Goal: Information Seeking & Learning: Learn about a topic

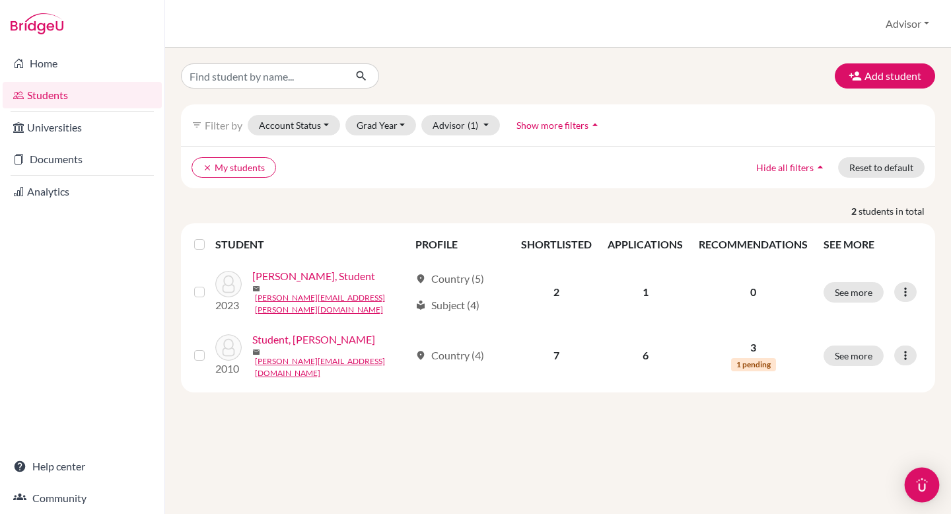
click at [921, 485] on img "Open Intercom Messenger" at bounding box center [921, 484] width 17 height 17
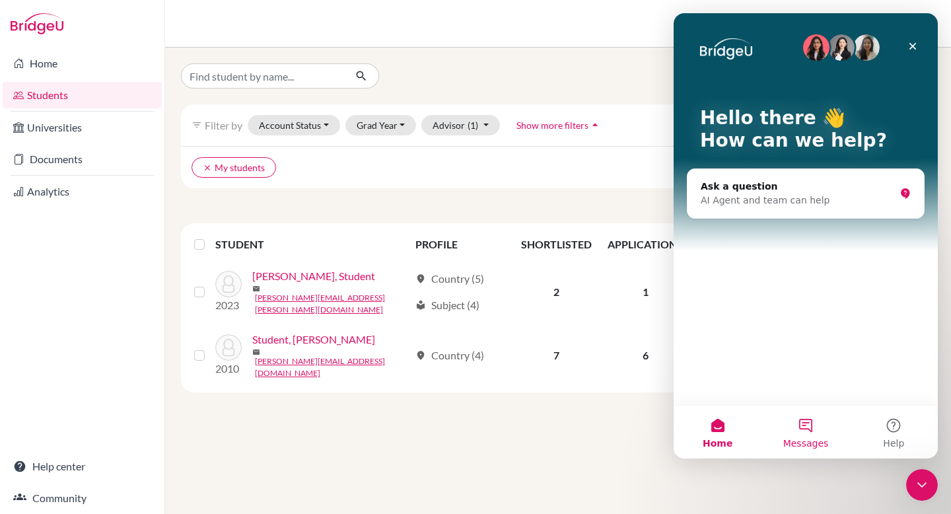
click at [809, 427] on button "Messages" at bounding box center [805, 431] width 88 height 53
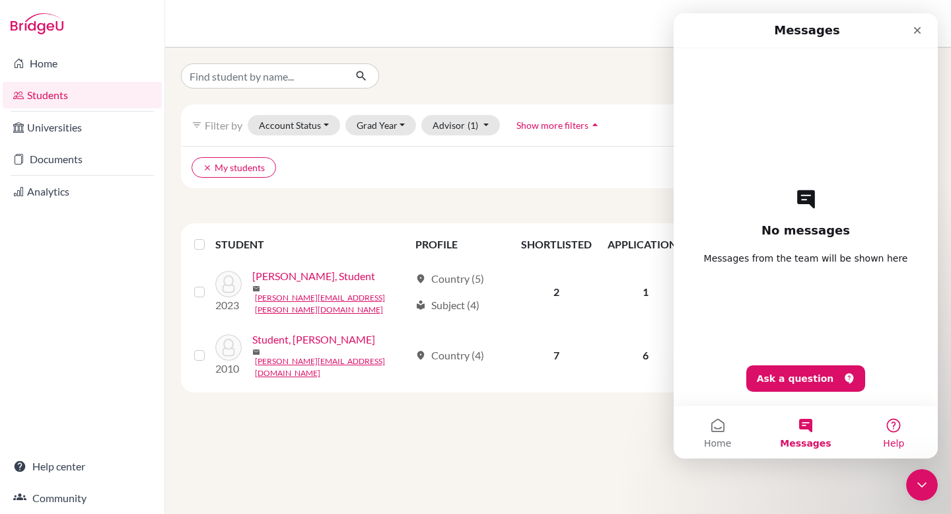
click at [889, 429] on button "Help" at bounding box center [894, 431] width 88 height 53
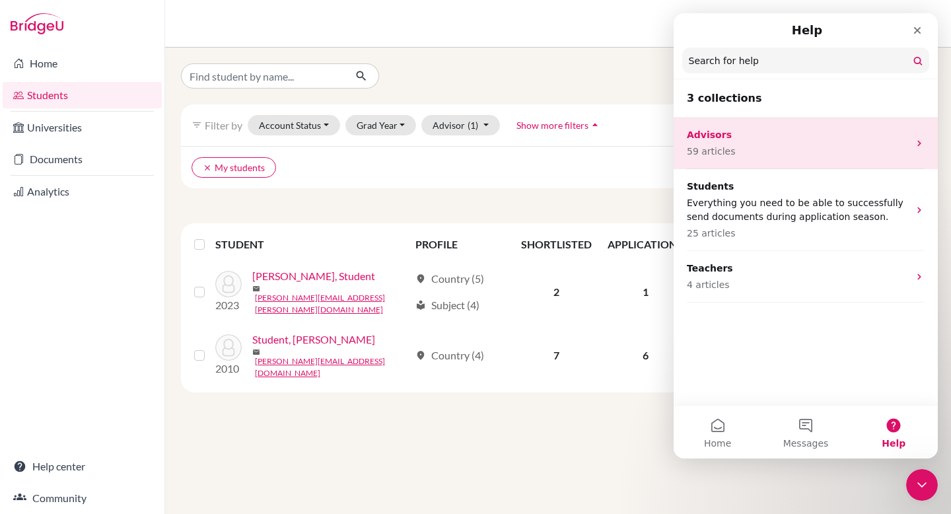
click at [841, 156] on p "59 articles" at bounding box center [798, 152] width 222 height 14
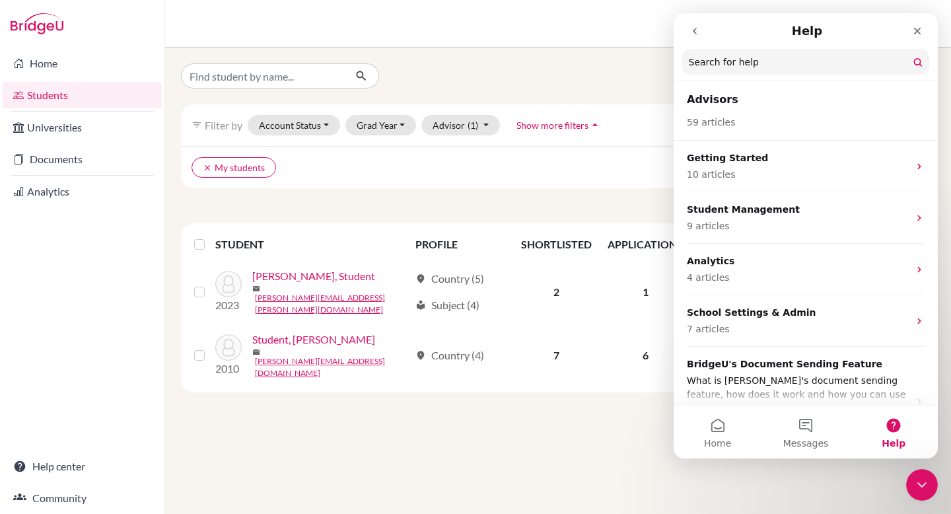
click at [694, 34] on icon "go back" at bounding box center [694, 31] width 11 height 11
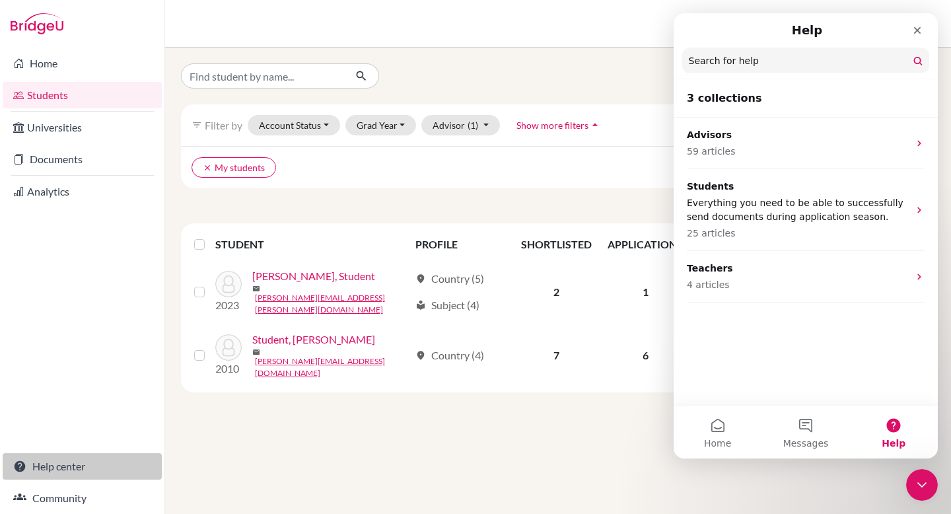
click at [94, 467] on link "Help center" at bounding box center [82, 466] width 159 height 26
click at [929, 498] on div "Close Intercom Messenger" at bounding box center [922, 485] width 32 height 32
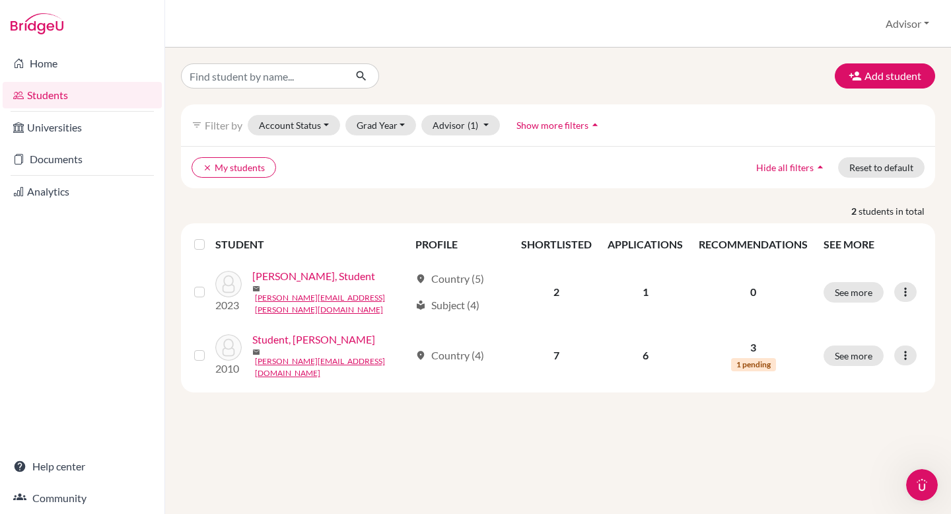
click at [931, 493] on div "Open Intercom Messenger" at bounding box center [922, 485] width 44 height 44
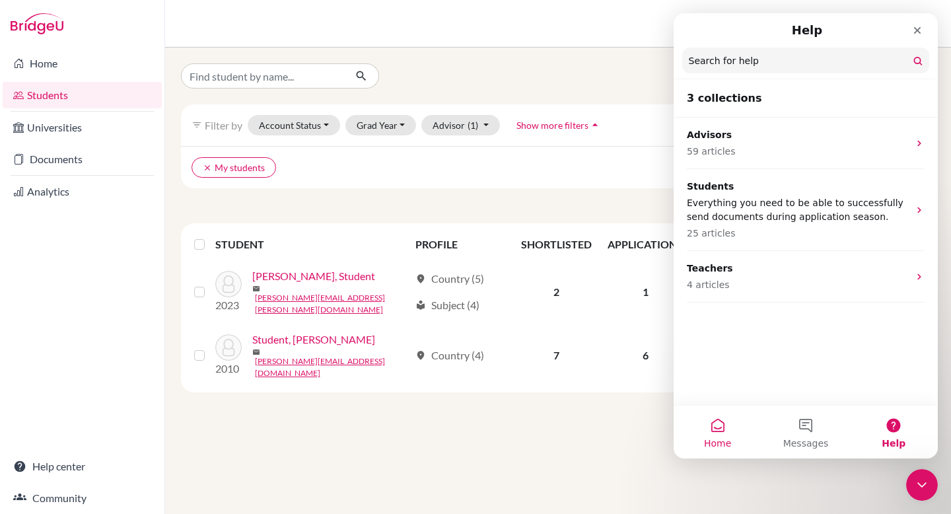
click at [714, 435] on button "Home" at bounding box center [718, 431] width 88 height 53
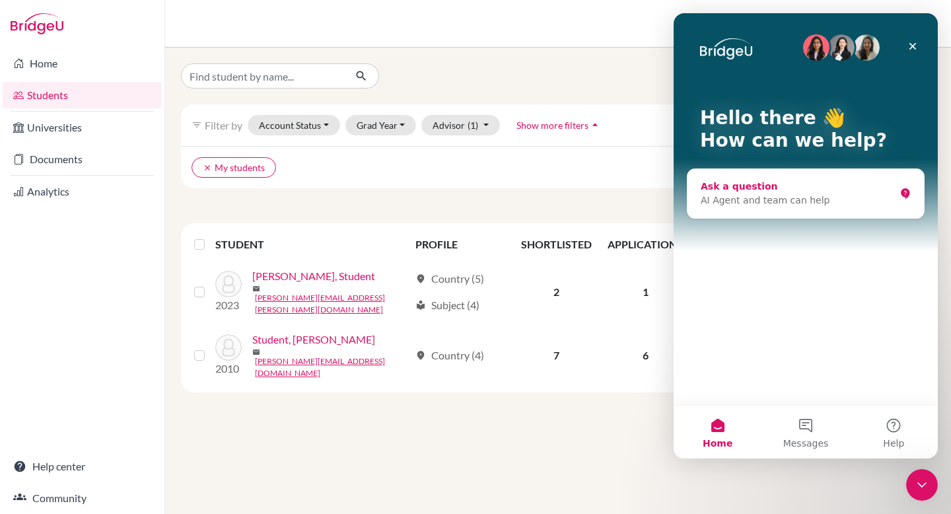
click at [858, 200] on div "AI Agent and team can help" at bounding box center [798, 200] width 194 height 14
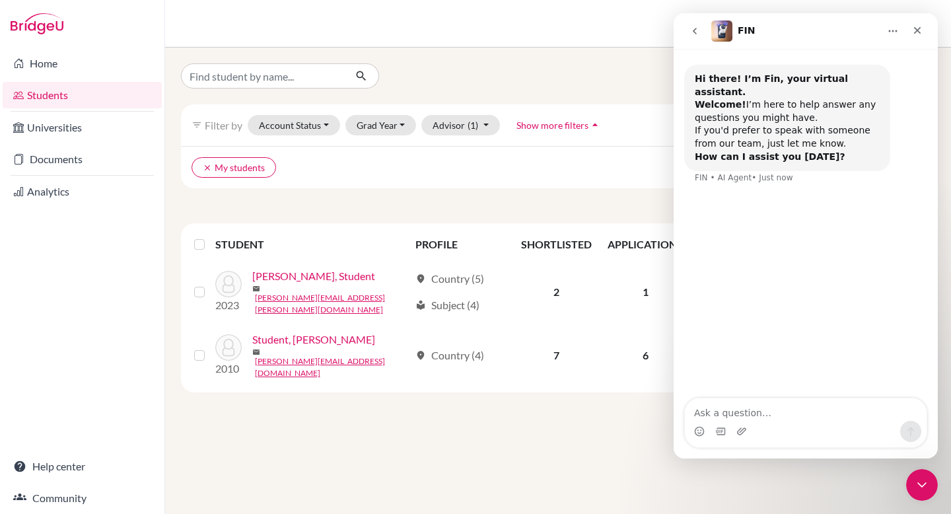
click at [694, 36] on button "go back" at bounding box center [694, 30] width 25 height 25
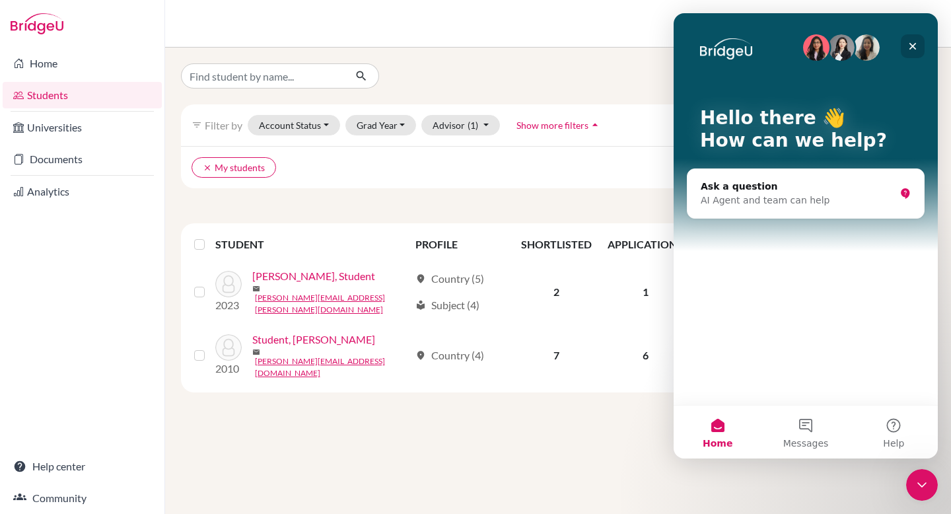
click at [913, 49] on icon "Close" at bounding box center [912, 46] width 11 height 11
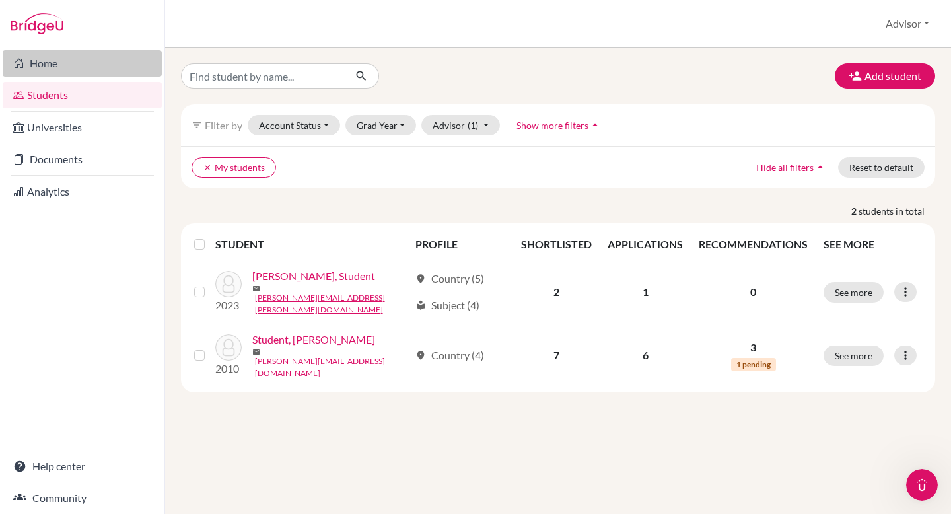
click at [118, 67] on link "Home" at bounding box center [82, 63] width 159 height 26
